Goal: Find specific page/section: Find specific page/section

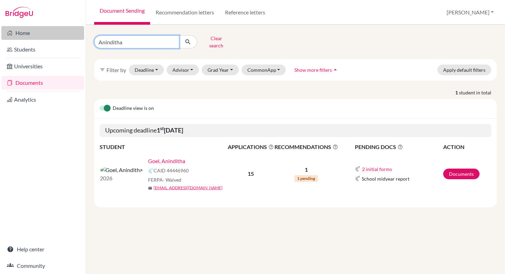
drag, startPoint x: 0, startPoint y: 0, endPoint x: 65, endPoint y: 36, distance: 74.5
click at [65, 36] on div "Home Students Universities Documents Analytics Help center Community Document S…" at bounding box center [252, 137] width 505 height 274
type input "Vyana"
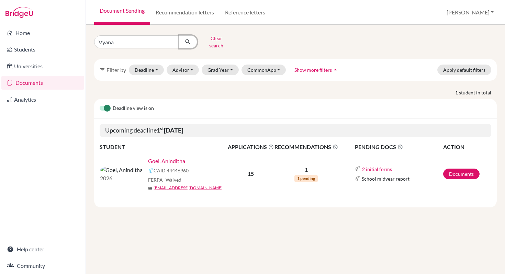
click at [188, 41] on icon "submit" at bounding box center [188, 41] width 7 height 7
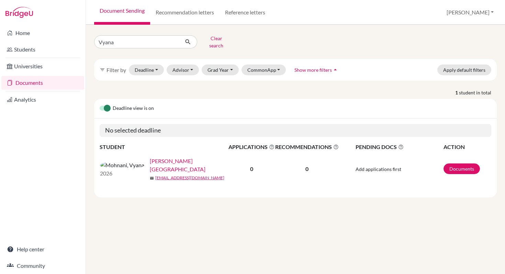
click at [150, 161] on link "[PERSON_NAME][GEOGRAPHIC_DATA]" at bounding box center [191, 165] width 83 height 16
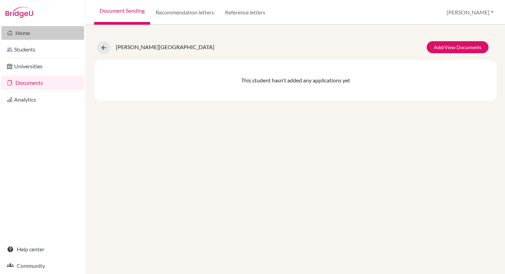
click at [31, 32] on link "Home" at bounding box center [42, 33] width 83 height 14
